Goal: Ask a question

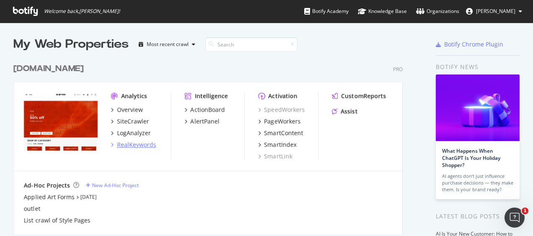
click at [127, 146] on div "RealKeywords" at bounding box center [136, 145] width 39 height 8
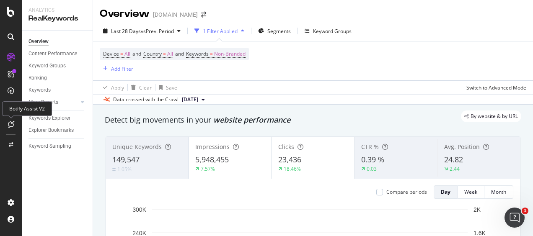
click at [9, 127] on icon at bounding box center [11, 124] width 6 height 7
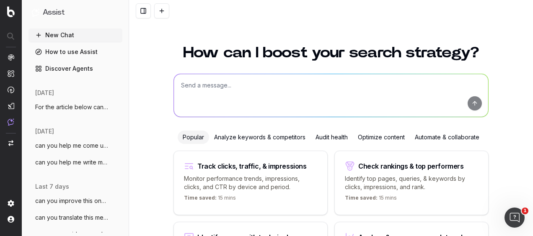
click at [218, 98] on textarea at bounding box center [331, 95] width 314 height 43
type textarea "i"
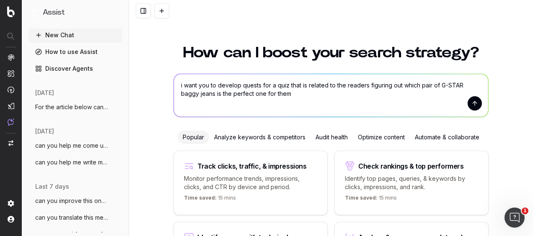
click at [344, 100] on textarea "i want you to develop quests for a quiz that is related to the readers figuring…" at bounding box center [331, 95] width 314 height 43
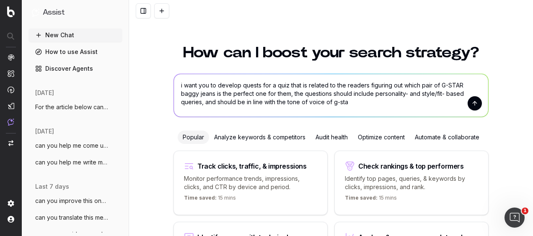
type textarea "i want you to develop quests for a quiz that is related to the readers figuring…"
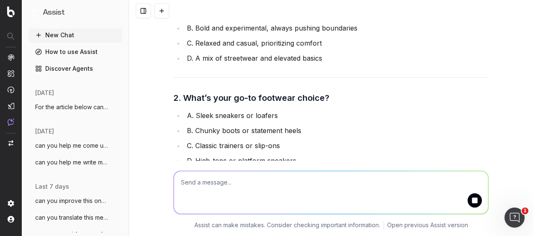
scroll to position [152, 0]
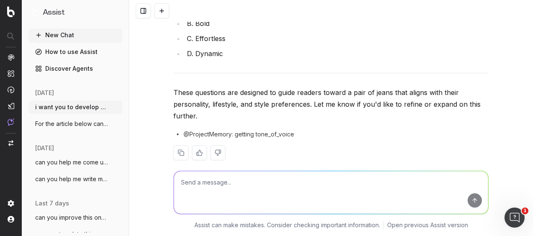
scroll to position [783, 0]
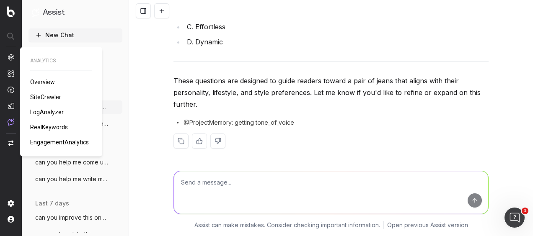
click at [49, 126] on span "RealKeywords" at bounding box center [49, 127] width 38 height 7
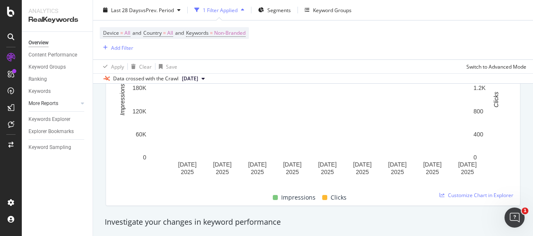
scroll to position [168, 0]
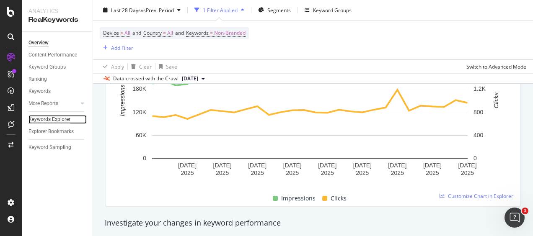
click at [63, 122] on div "Keywords Explorer" at bounding box center [49, 119] width 42 height 9
